Goal: Information Seeking & Learning: Learn about a topic

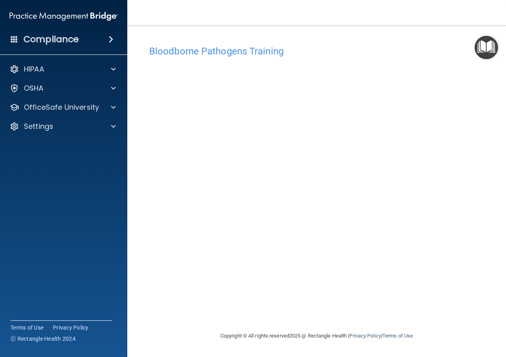
click at [349, 322] on div "Bloodborne Pathogens Training This course doesn’t expire until [DATE]. Are you …" at bounding box center [316, 186] width 347 height 290
click at [242, 323] on div "Bloodborne Pathogens Training This course doesn’t expire until [DATE]. Are you …" at bounding box center [316, 186] width 347 height 290
click at [224, 50] on h4 "Bloodborne Pathogens Training" at bounding box center [316, 51] width 335 height 10
drag, startPoint x: 347, startPoint y: 47, endPoint x: 152, endPoint y: 41, distance: 195.5
click at [152, 41] on div "Bloodborne Pathogens Training This course doesn’t expire until [DATE]. Are you …" at bounding box center [316, 178] width 347 height 290
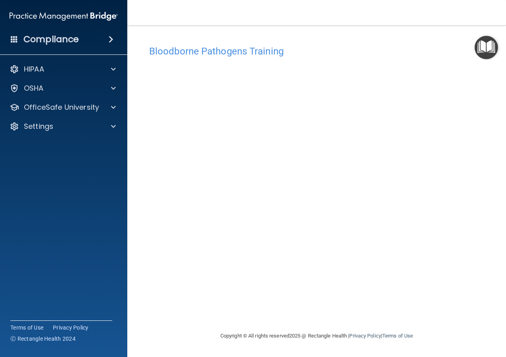
drag, startPoint x: 152, startPoint y: 41, endPoint x: 148, endPoint y: 68, distance: 26.9
click at [148, 68] on div "Bloodborne Pathogens Training This course doesn’t expire until [DATE]. Are you …" at bounding box center [316, 186] width 347 height 290
click at [34, 91] on p "OSHA" at bounding box center [34, 89] width 20 height 10
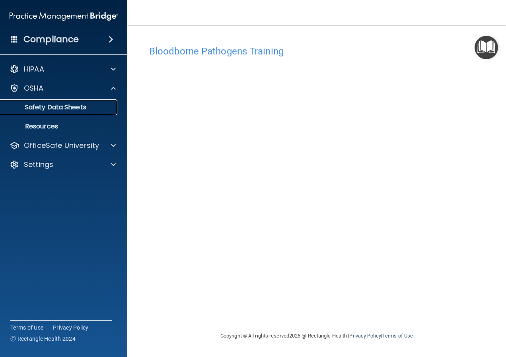
click at [79, 108] on p "Safety Data Sheets" at bounding box center [59, 107] width 109 height 8
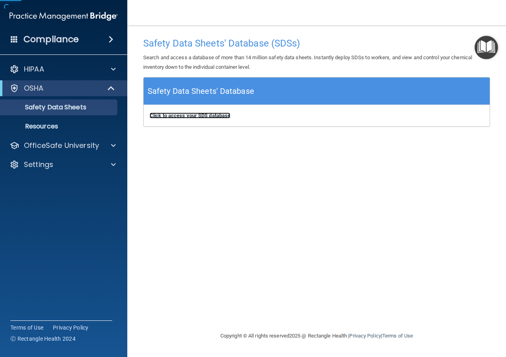
click at [202, 117] on b "Click to access your SDS database" at bounding box center [190, 116] width 81 height 6
click at [55, 88] on div "OSHA" at bounding box center [53, 89] width 98 height 10
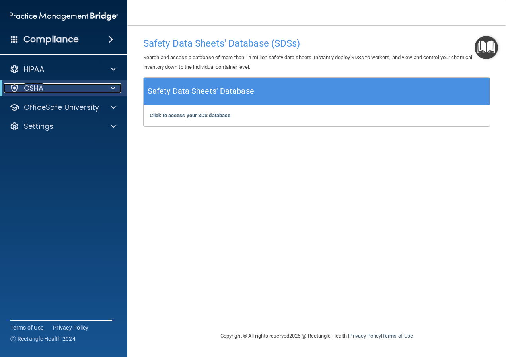
click at [52, 90] on div "OSHA" at bounding box center [53, 89] width 98 height 10
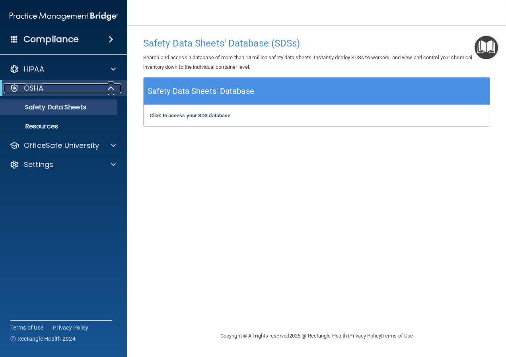
click at [51, 84] on div "OSHA" at bounding box center [53, 89] width 98 height 10
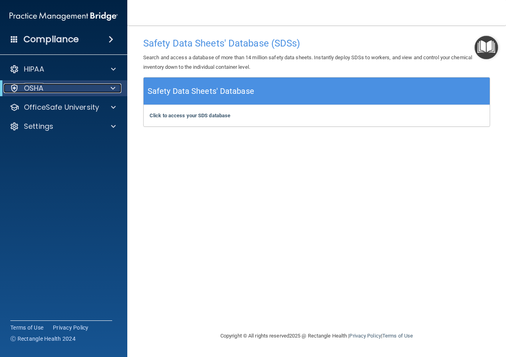
click at [51, 85] on div "OSHA" at bounding box center [53, 89] width 98 height 10
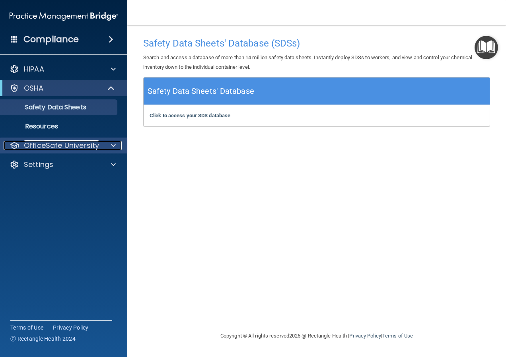
click at [47, 142] on p "OfficeSafe University" at bounding box center [61, 146] width 75 height 10
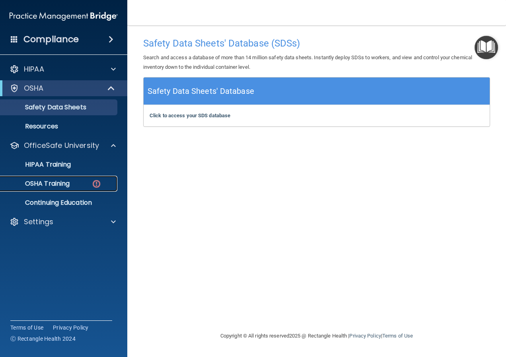
click at [58, 181] on p "OSHA Training" at bounding box center [37, 184] width 64 height 8
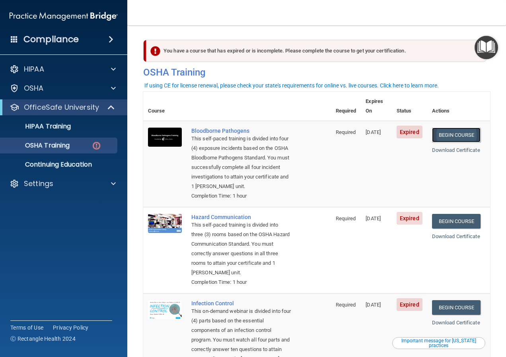
click at [454, 128] on link "Begin Course" at bounding box center [456, 135] width 49 height 15
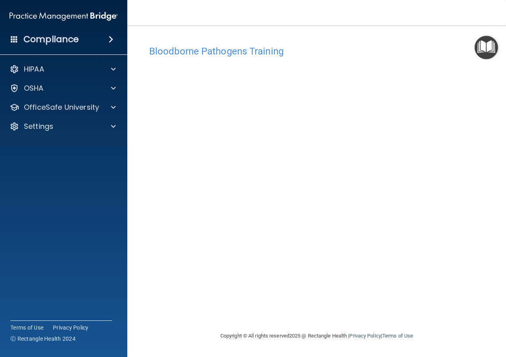
click at [346, 315] on div "Bloodborne Pathogens Training This course doesn’t expire until [DATE]. Are you …" at bounding box center [316, 186] width 347 height 290
click at [494, 198] on main "Bloodborne Pathogens Training This course doesn’t expire until [DATE]. Are you …" at bounding box center [316, 191] width 379 height 332
click at [425, 317] on div "Bloodborne Pathogens Training This course doesn’t expire until [DATE]. Are you …" at bounding box center [316, 186] width 347 height 290
